Goal: Information Seeking & Learning: Learn about a topic

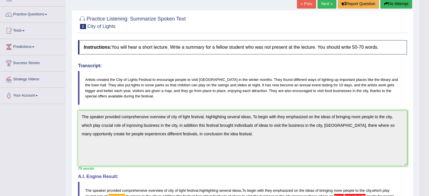
scroll to position [25, 0]
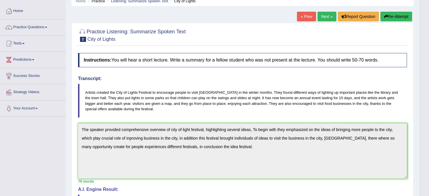
click at [326, 14] on link "Next »" at bounding box center [326, 17] width 19 height 10
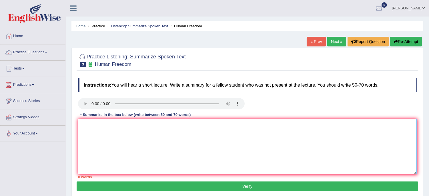
click at [95, 132] on textarea at bounding box center [247, 146] width 338 height 55
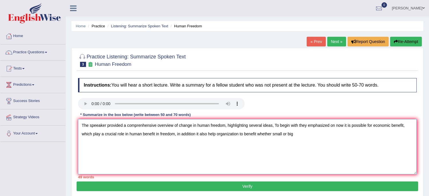
click at [282, 134] on textarea "The speeaker provided a comprenhensive overview of change in human freedom, hig…" at bounding box center [247, 146] width 338 height 55
click at [296, 135] on textarea "The speeaker provided a comprenhensive overview of change in human freedom, hig…" at bounding box center [247, 146] width 338 height 55
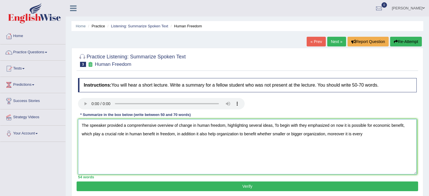
click at [350, 133] on textarea "The speeaker provided a comprenhensive overview of change in human freedom, hig…" at bounding box center [247, 146] width 338 height 55
click at [379, 134] on textarea "The speeaker provided a comprenhensive overview of change in human freedom, hig…" at bounding box center [247, 146] width 338 height 55
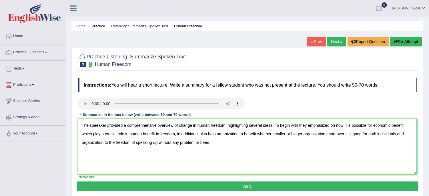
type textarea "The speeaker provided a comprenhensive overview of change in human freedom, hig…"
click at [251, 185] on button "Verify" at bounding box center [247, 187] width 341 height 10
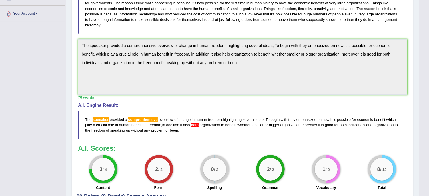
scroll to position [107, 0]
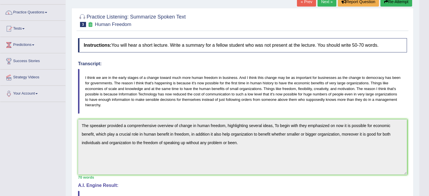
scroll to position [0, 0]
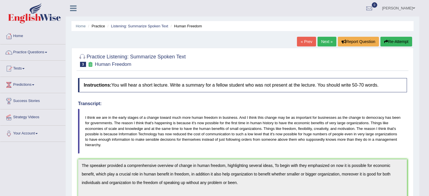
click at [389, 41] on button "Re-Attempt" at bounding box center [396, 42] width 32 height 10
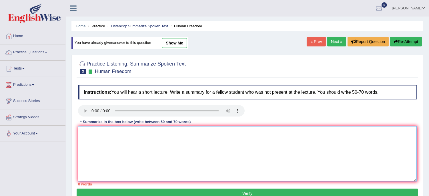
click at [110, 145] on textarea at bounding box center [247, 153] width 338 height 55
drag, startPoint x: 110, startPoint y: 145, endPoint x: 105, endPoint y: 134, distance: 12.5
click at [105, 134] on textarea at bounding box center [247, 153] width 338 height 55
paste textarea "The speeaker provided a comprenhensive overview of change in human freedom, hig…"
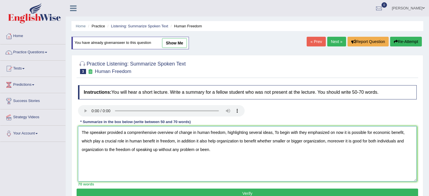
click at [98, 133] on textarea "The speeaker provided a comprenhensive overview of change in human freedom, hig…" at bounding box center [247, 153] width 338 height 55
click at [140, 132] on textarea "The speaker provided a comprenhensive overview of change in human freedom, high…" at bounding box center [247, 153] width 338 height 55
click at [206, 141] on textarea "The speaker provided a comprehensive overview of change in human freedom, highl…" at bounding box center [247, 153] width 338 height 55
click at [204, 140] on textarea "The speaker provided a comprehensive overview of change in human freedom, highl…" at bounding box center [247, 153] width 338 height 55
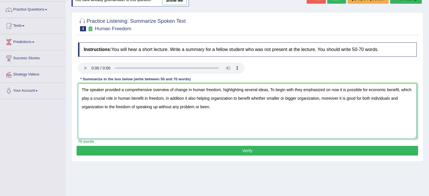
scroll to position [51, 0]
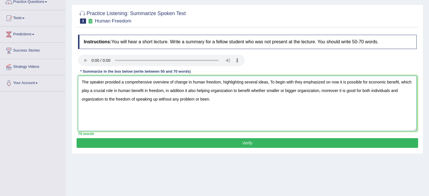
type textarea "The speaker provided a comprehensive overview of change in human freedom, highl…"
click at [246, 142] on button "Verify" at bounding box center [247, 143] width 341 height 10
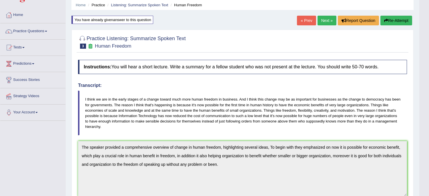
scroll to position [0, 0]
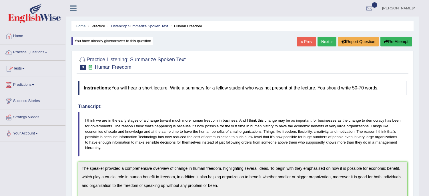
click at [26, 51] on link "Practice Questions" at bounding box center [32, 52] width 65 height 14
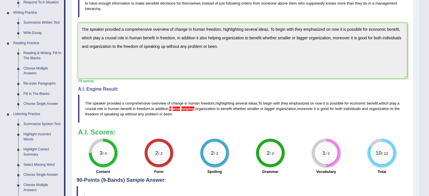
scroll to position [118, 0]
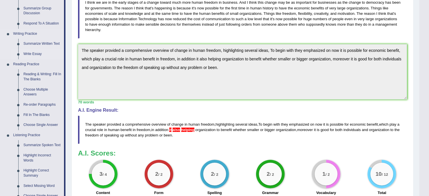
click at [40, 55] on link "Write Essay" at bounding box center [42, 54] width 43 height 10
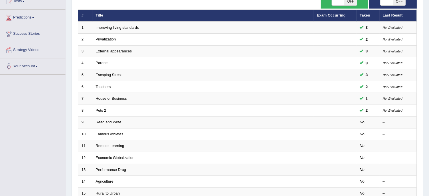
scroll to position [76, 0]
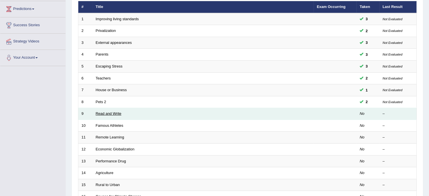
click at [102, 115] on link "Read and Write" at bounding box center [109, 114] width 26 height 4
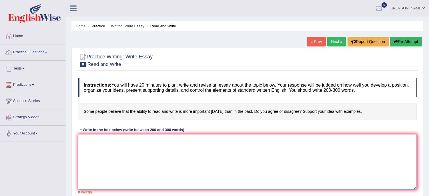
click at [109, 137] on textarea at bounding box center [247, 161] width 338 height 55
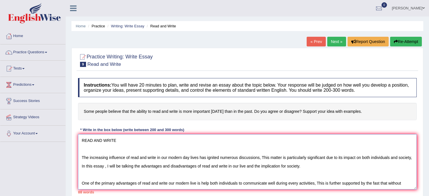
scroll to position [5, 0]
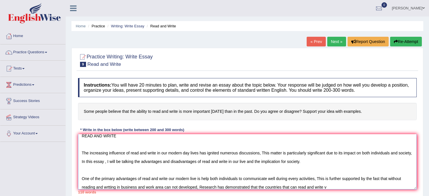
click at [290, 188] on textarea "READ AND WRITE The increasing influence of read and write in our modern day liv…" at bounding box center [247, 161] width 338 height 55
click at [290, 187] on textarea "READ AND WRITE The increasing influence of read and write in our modern day liv…" at bounding box center [247, 161] width 338 height 55
click at [290, 186] on textarea "READ AND WRITE The increasing influence of read and write in our modern day liv…" at bounding box center [247, 161] width 338 height 55
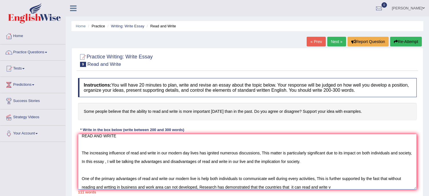
click at [290, 186] on textarea "READ AND WRITE The increasing influence of read and write in our modern day liv…" at bounding box center [247, 161] width 338 height 55
click at [293, 188] on textarea "READ AND WRITE The increasing influence of read and write in our modern day liv…" at bounding box center [247, 161] width 338 height 55
click at [341, 186] on textarea "READ AND WRITE The increasing influence of read and write in our modern day liv…" at bounding box center [247, 161] width 338 height 55
click at [342, 186] on textarea "READ AND WRITE The increasing influence of read and write in our modern day liv…" at bounding box center [247, 161] width 338 height 55
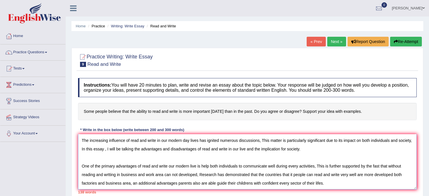
scroll to position [30, 0]
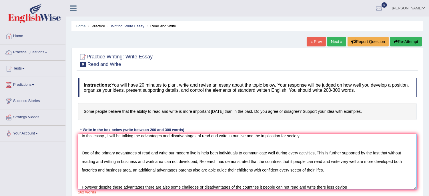
click at [342, 186] on textarea "READ AND WRITE The increasing influence of read and write in our modern day liv…" at bounding box center [247, 161] width 338 height 55
click at [348, 189] on textarea "READ AND WRITE The increasing influence of read and write in our modern day liv…" at bounding box center [247, 161] width 338 height 55
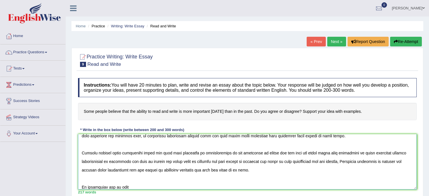
scroll to position [69, 0]
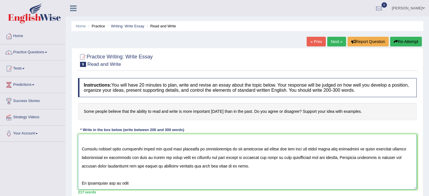
click at [104, 185] on textarea at bounding box center [247, 161] width 338 height 55
click at [138, 183] on textarea at bounding box center [247, 161] width 338 height 55
click at [152, 183] on textarea at bounding box center [247, 161] width 338 height 55
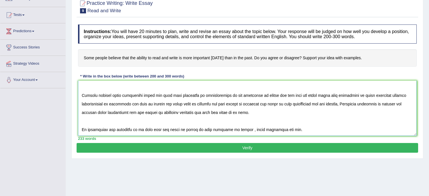
scroll to position [63, 0]
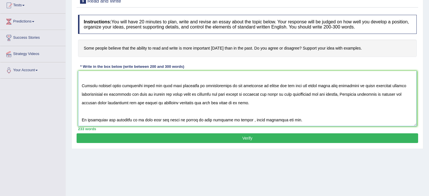
type textarea "READ AND WRITE The increasing influence of read and write in our modern day liv…"
click at [243, 138] on button "Verify" at bounding box center [247, 139] width 341 height 10
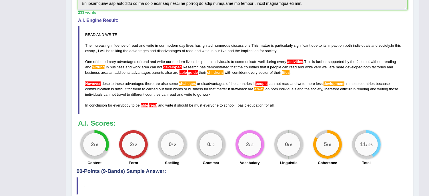
scroll to position [178, 0]
